Goal: Information Seeking & Learning: Learn about a topic

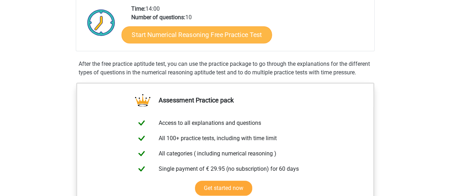
scroll to position [112, 0]
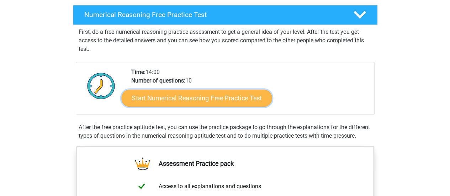
click at [181, 99] on link "Start Numerical Reasoning Free Practice Test" at bounding box center [196, 97] width 151 height 17
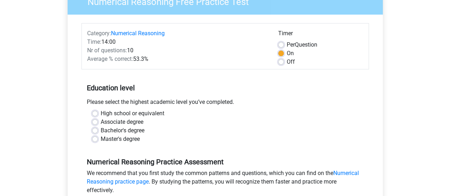
scroll to position [107, 0]
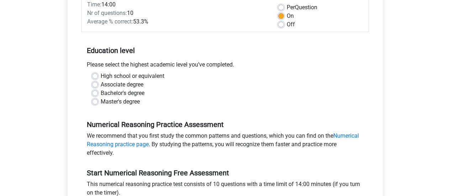
click at [101, 100] on label "Master's degree" at bounding box center [120, 102] width 39 height 9
click at [98, 100] on input "Master's degree" at bounding box center [95, 101] width 6 height 7
radio input "true"
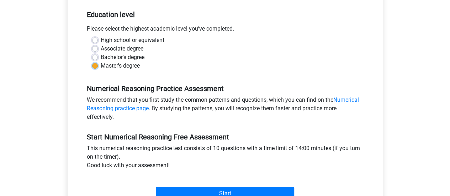
scroll to position [178, 0]
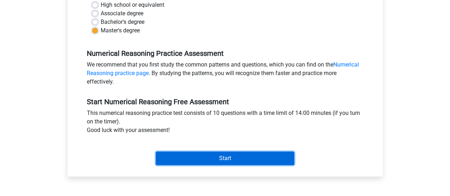
click at [198, 154] on input "Start" at bounding box center [225, 159] width 138 height 14
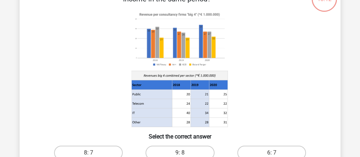
scroll to position [64, 0]
